Goal: Transaction & Acquisition: Register for event/course

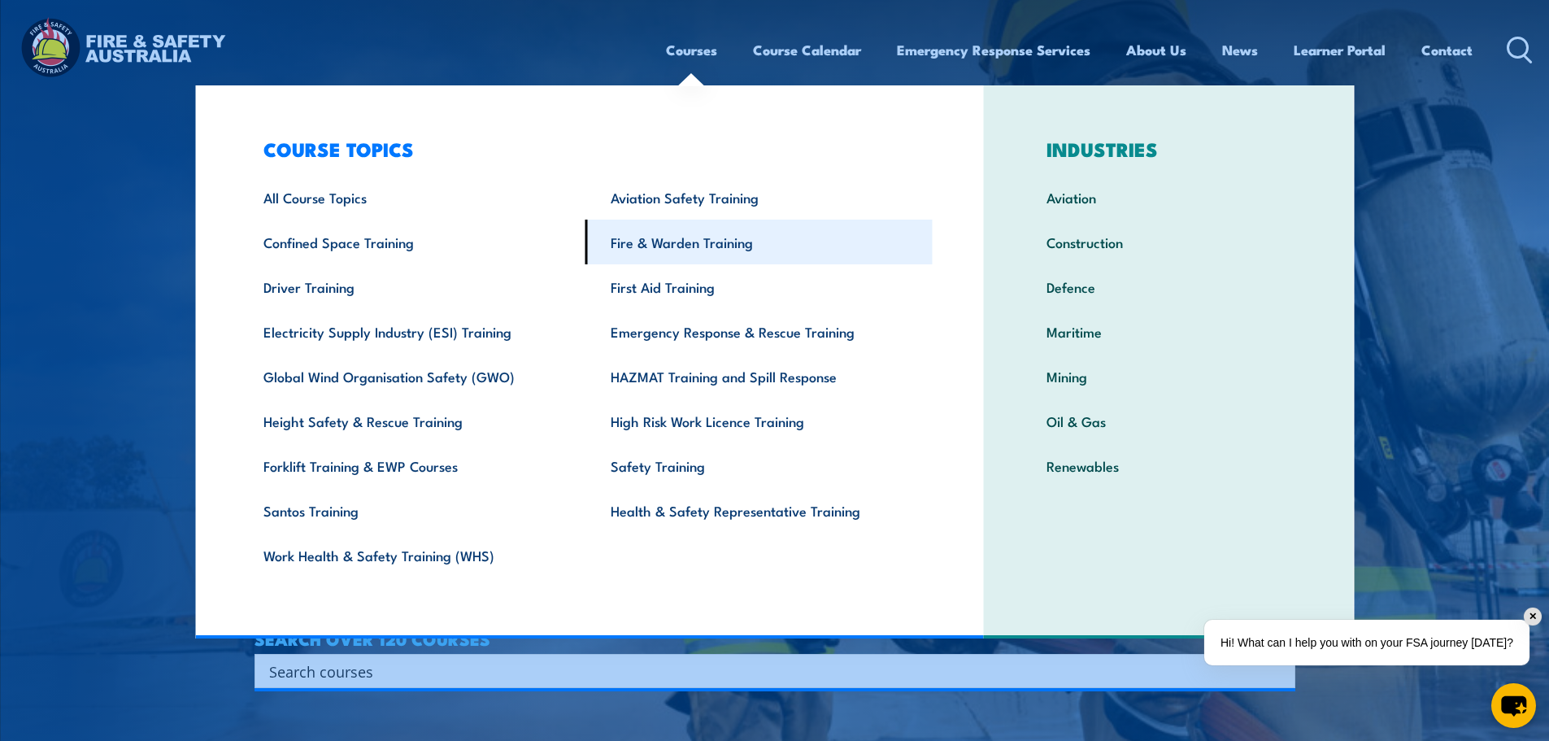
click at [656, 247] on link "Fire & Warden Training" at bounding box center [758, 242] width 347 height 45
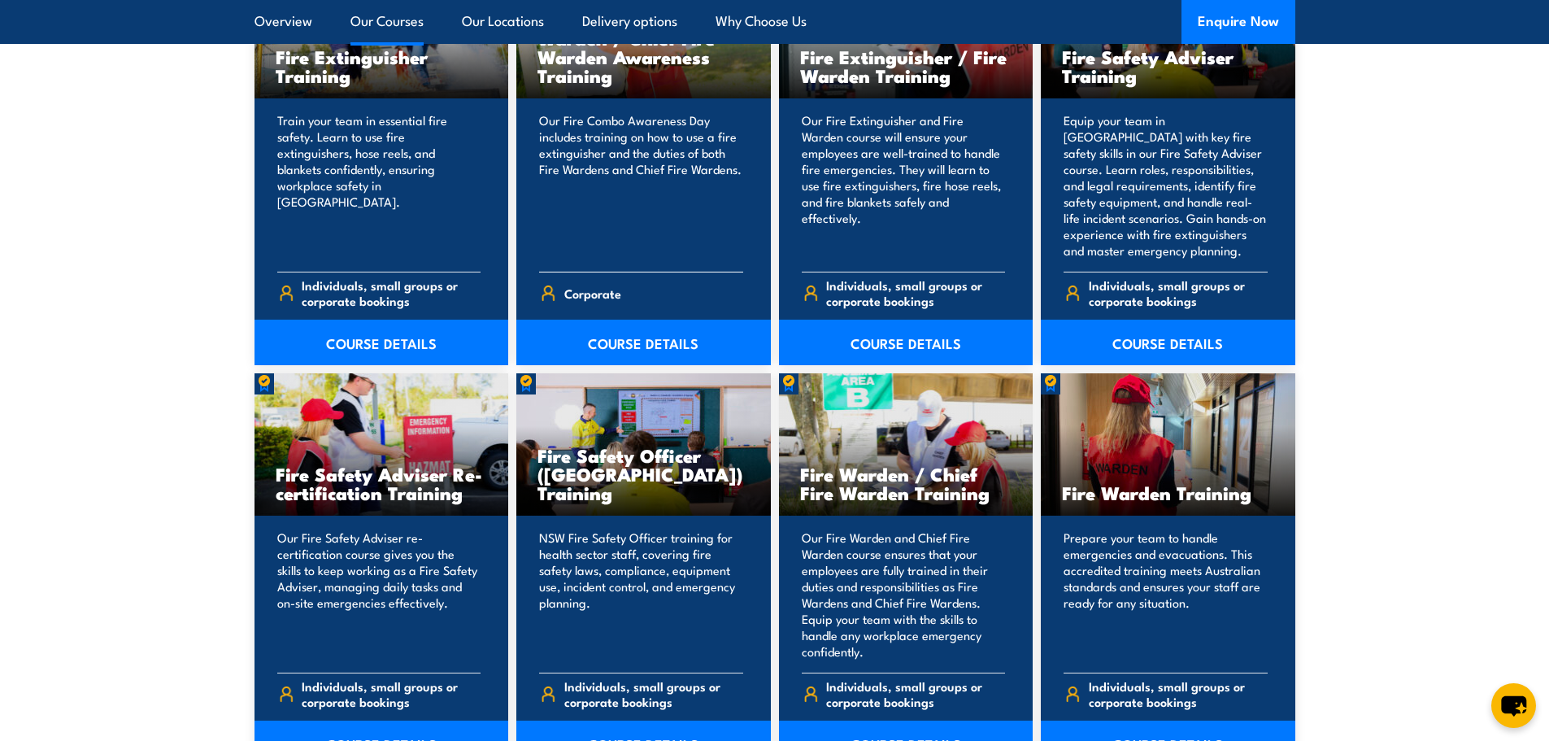
scroll to position [2033, 0]
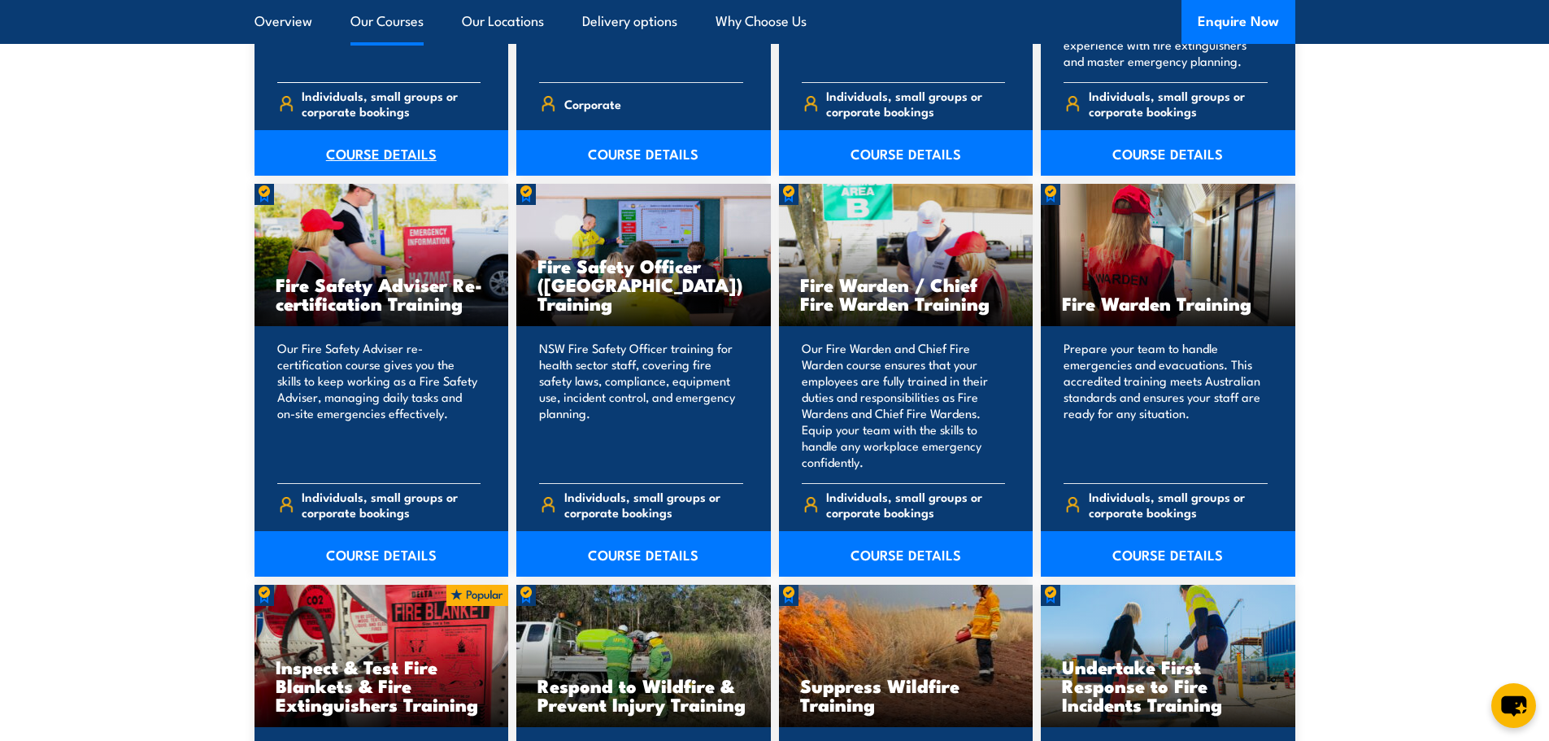
click at [376, 159] on link "COURSE DETAILS" at bounding box center [382, 153] width 255 height 46
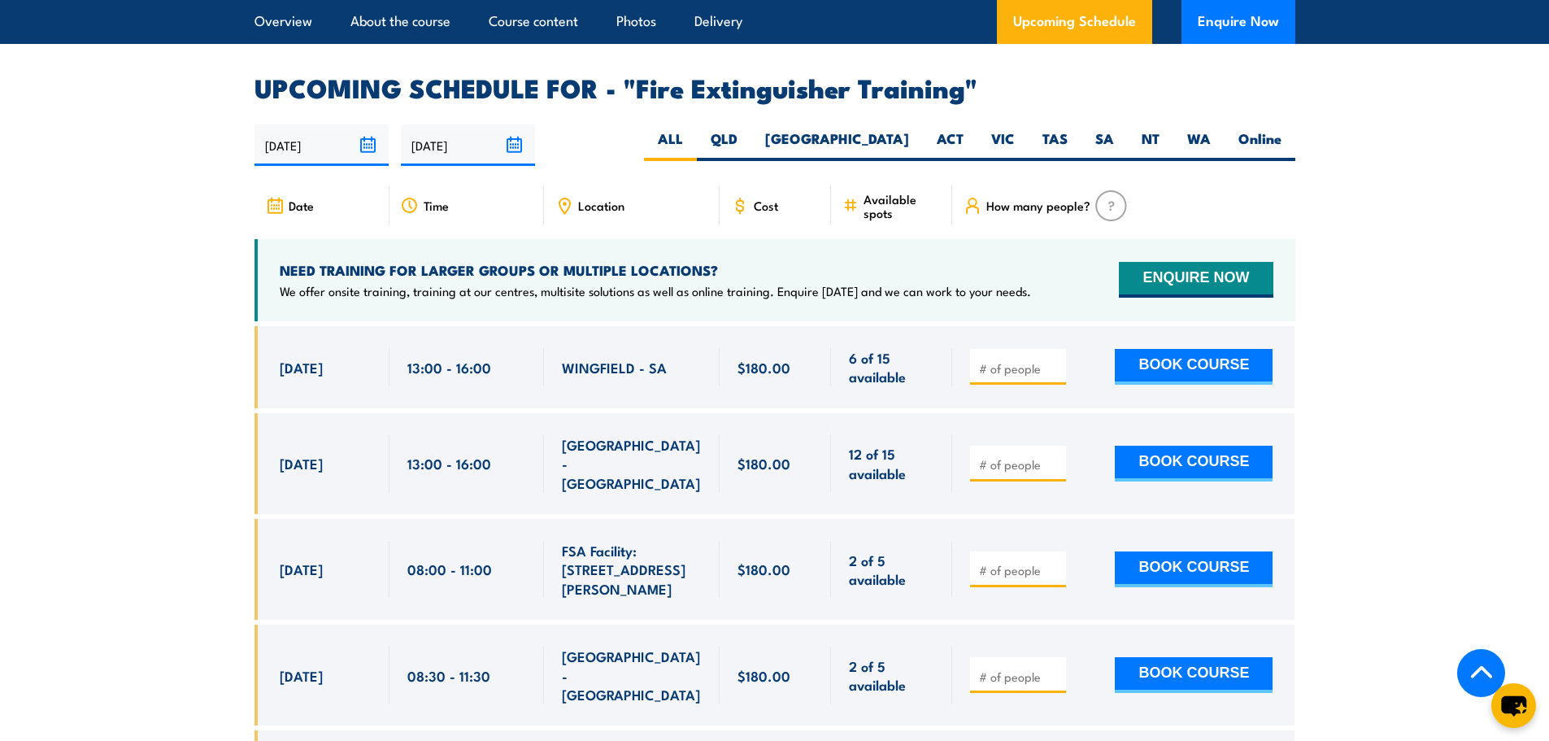
scroll to position [2683, 0]
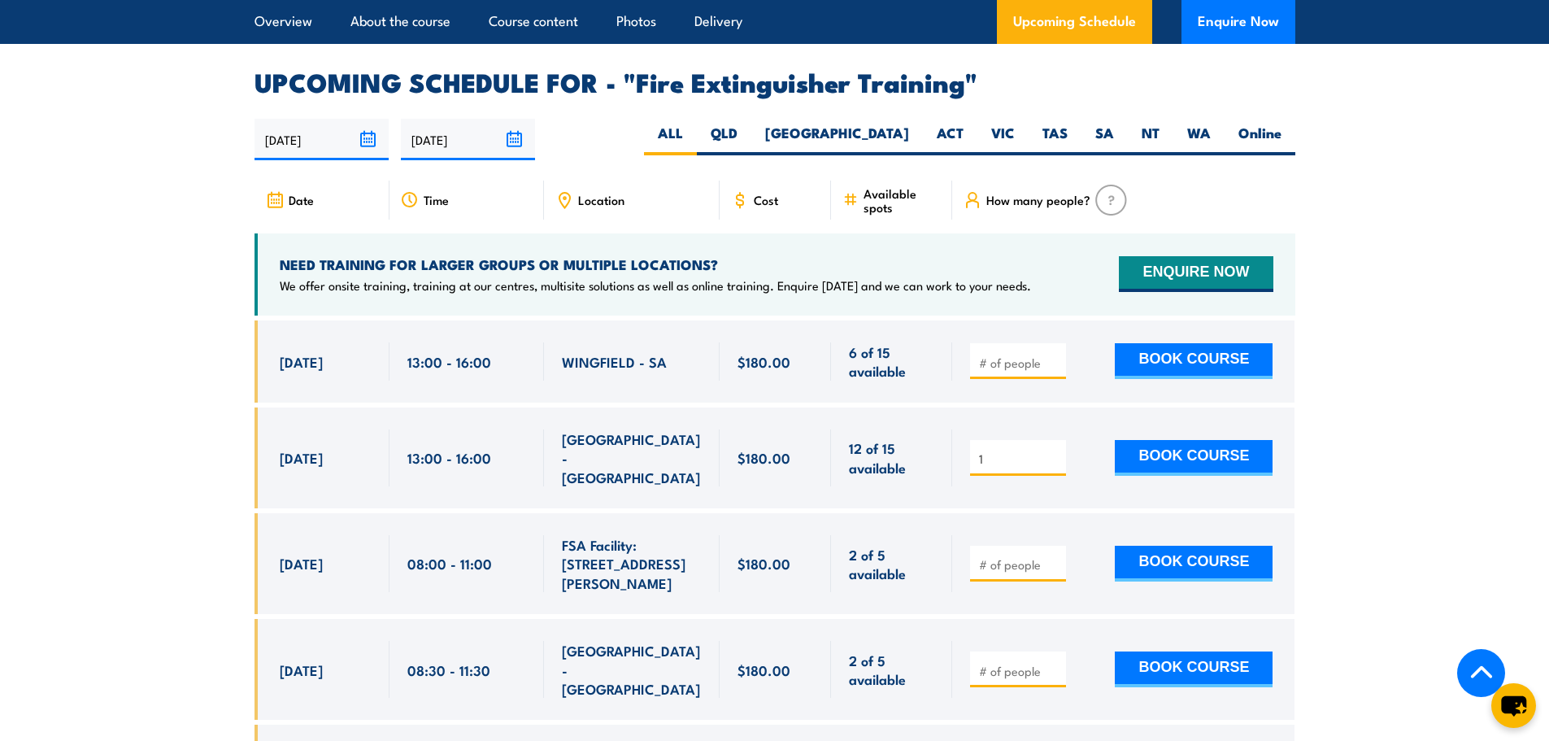
type input "1"
click at [1051, 450] on input "1" at bounding box center [1019, 458] width 81 height 16
click at [1149, 440] on button "BOOK COURSE" at bounding box center [1194, 458] width 158 height 36
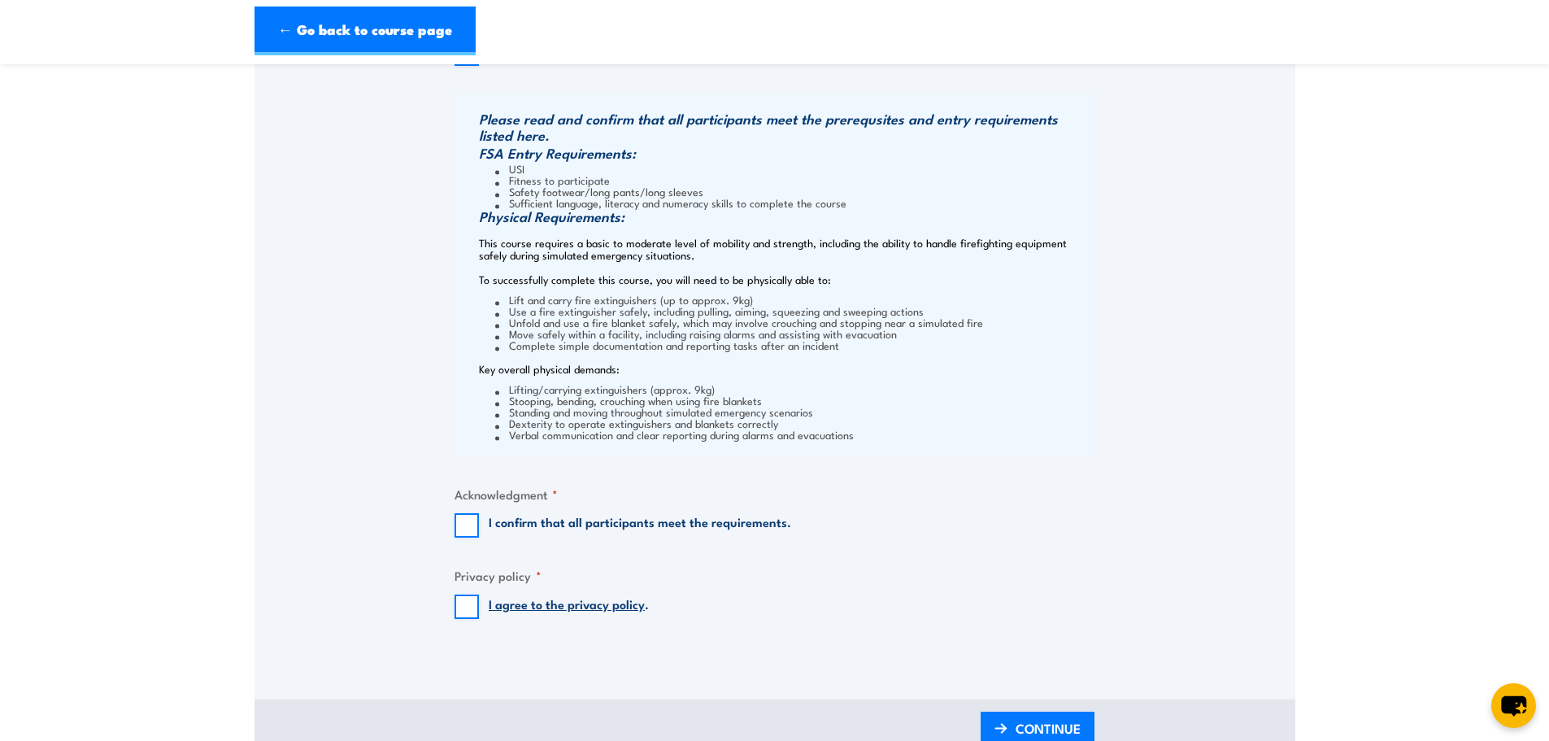
scroll to position [1301, 0]
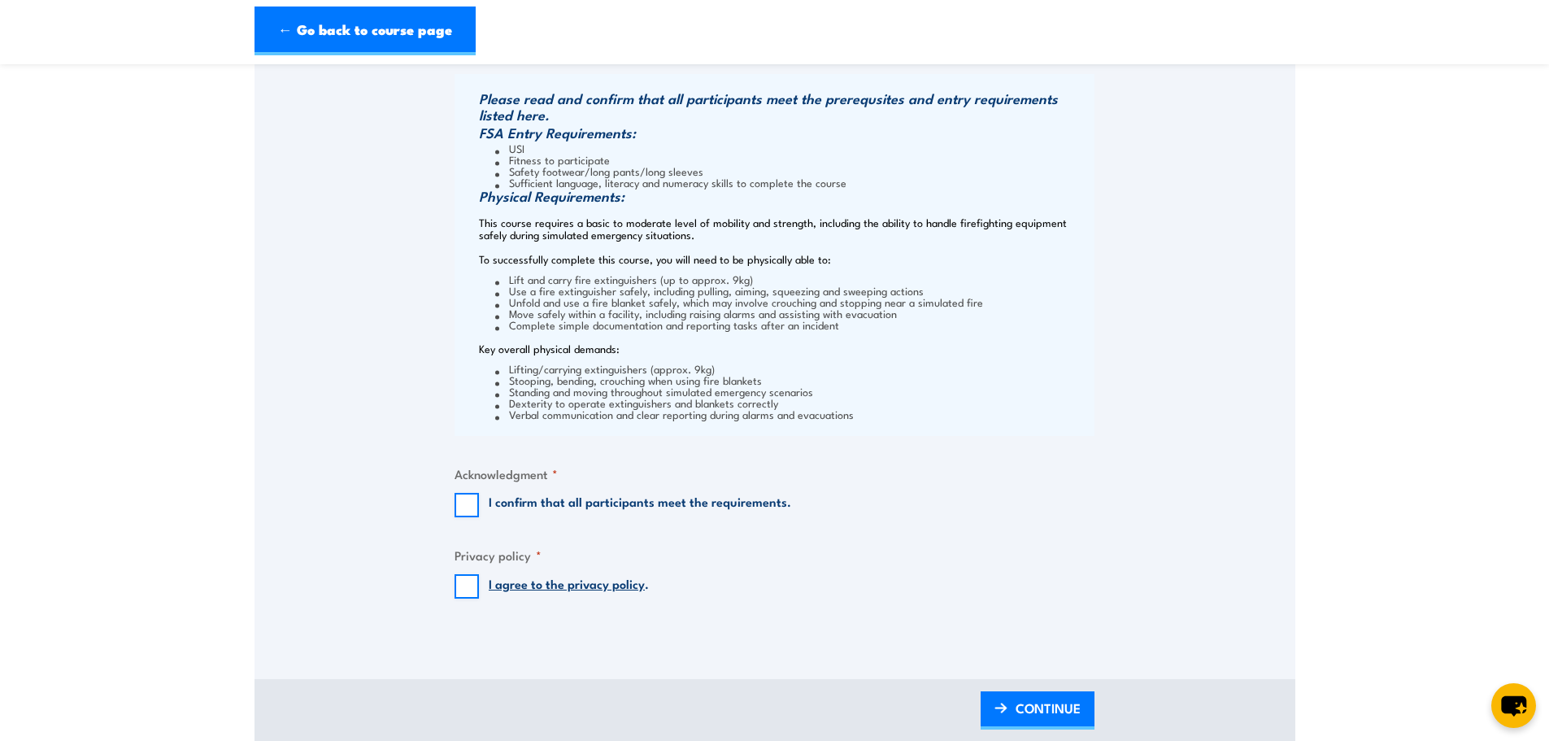
click at [593, 587] on link "I agree to the privacy policy" at bounding box center [567, 583] width 156 height 18
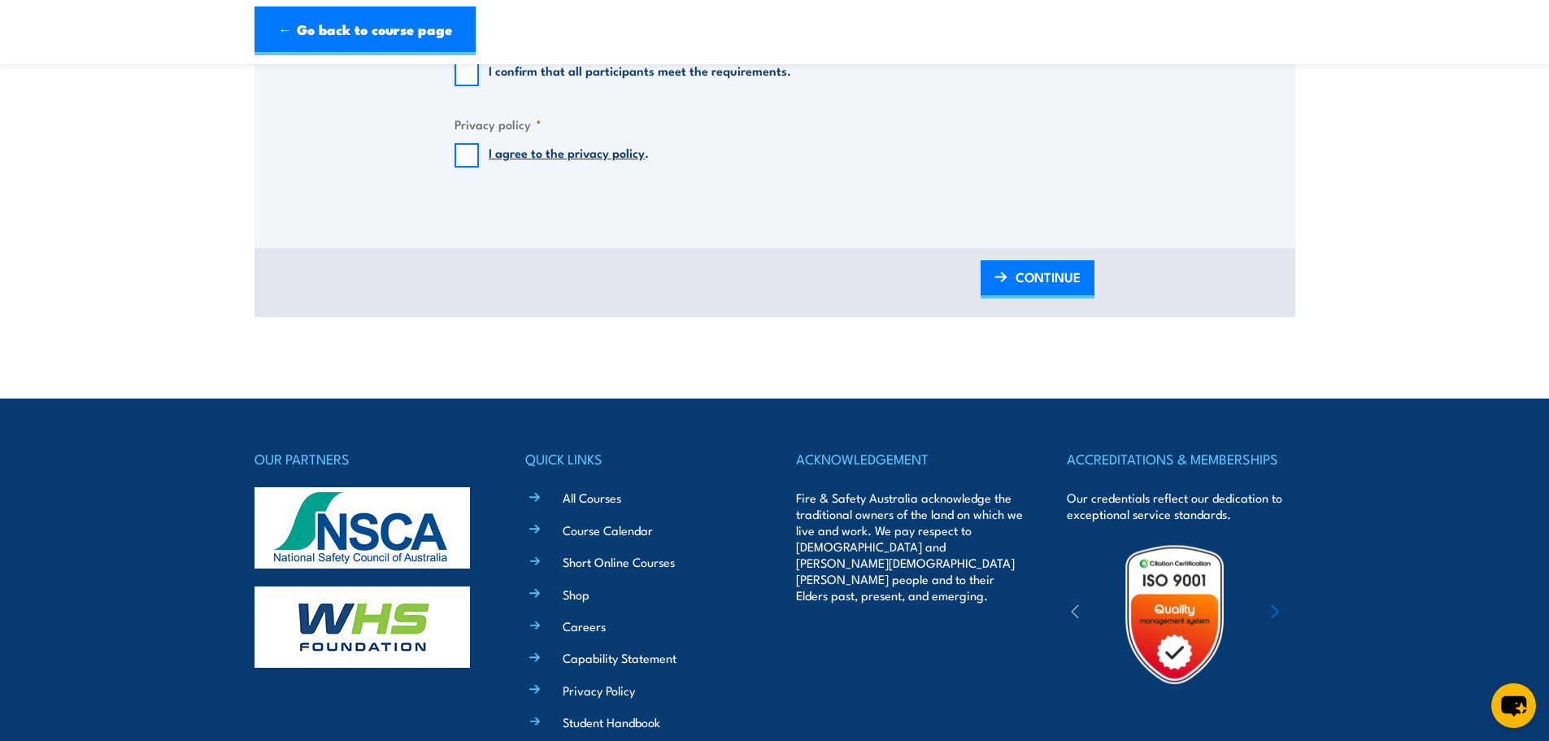
scroll to position [1708, 0]
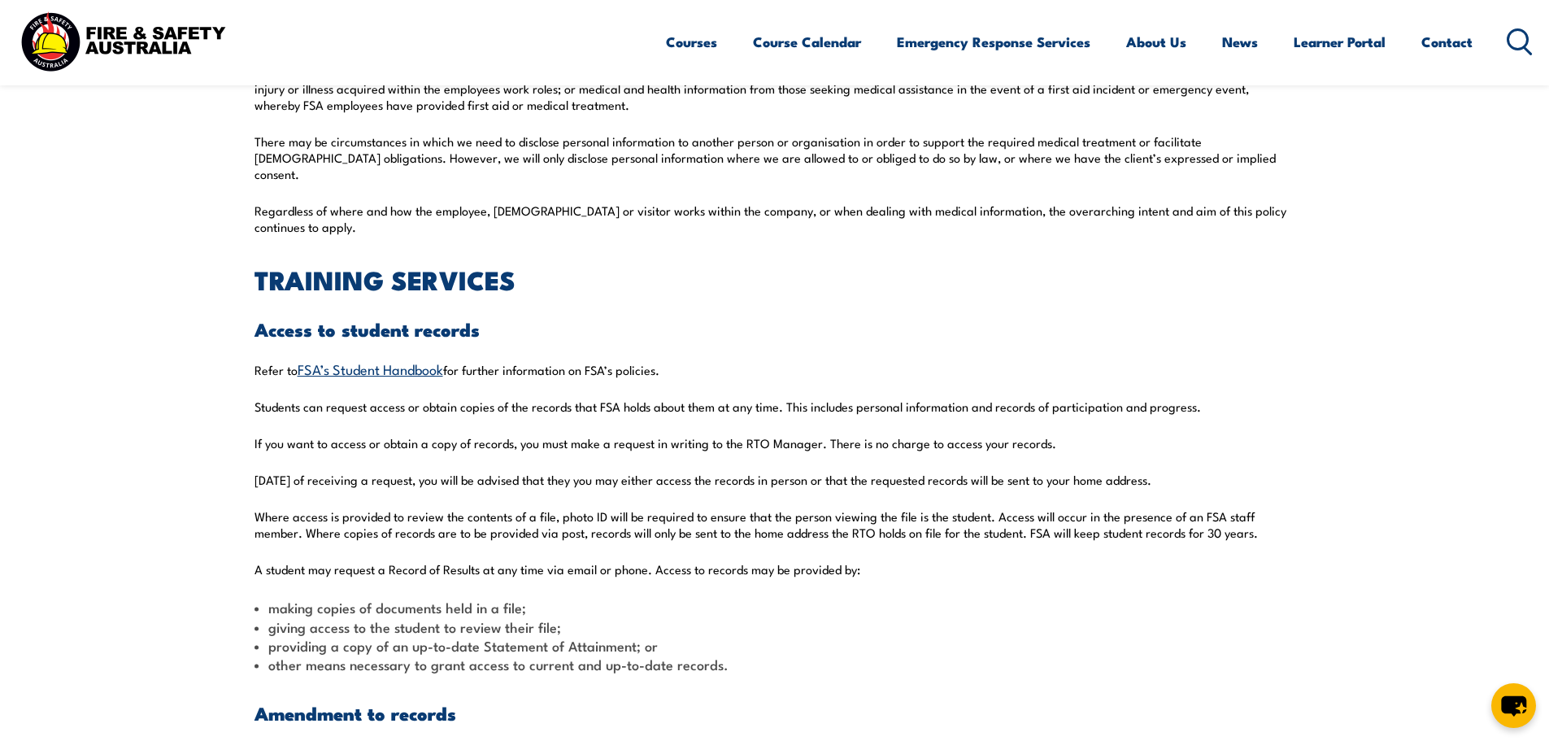
scroll to position [3740, 0]
